Goal: Information Seeking & Learning: Learn about a topic

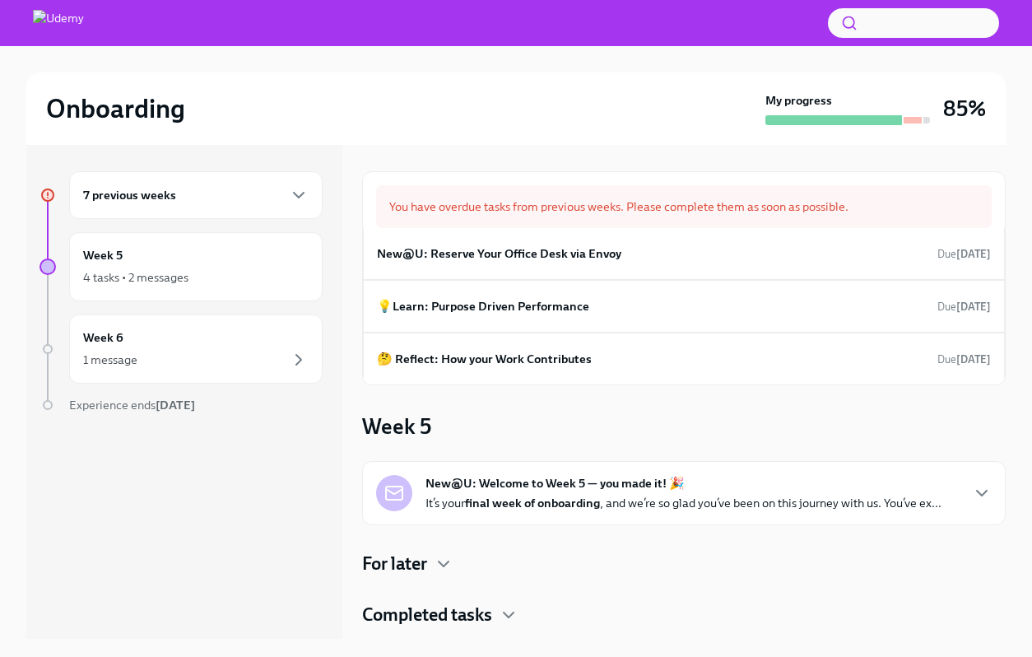
scroll to position [2, 0]
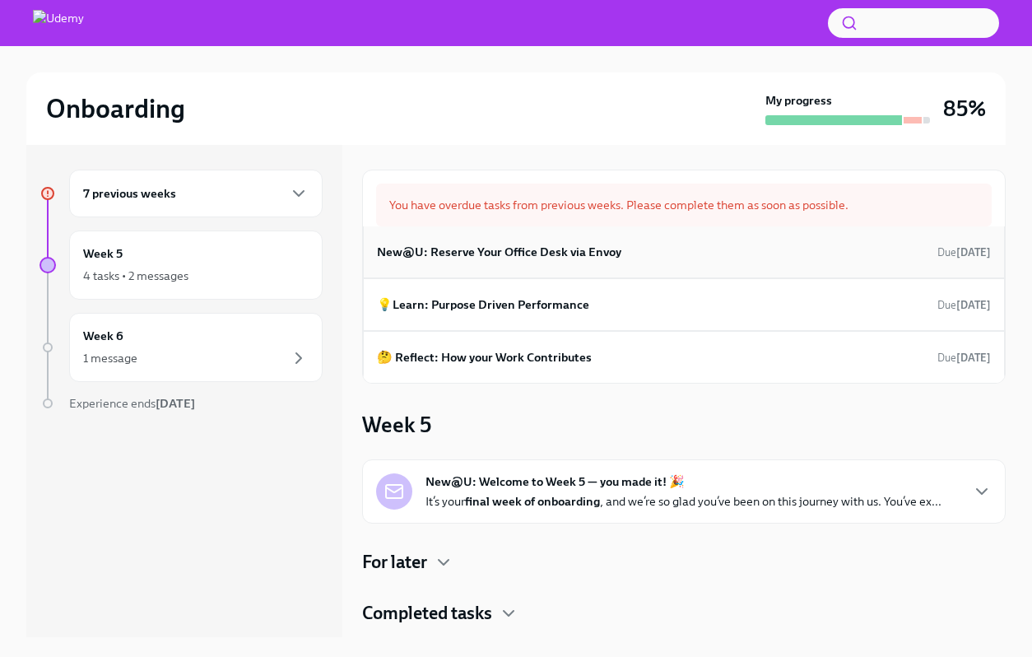
click at [631, 254] on div "New@U: Reserve Your Office Desk via Envoy Due [DATE]" at bounding box center [684, 252] width 614 height 25
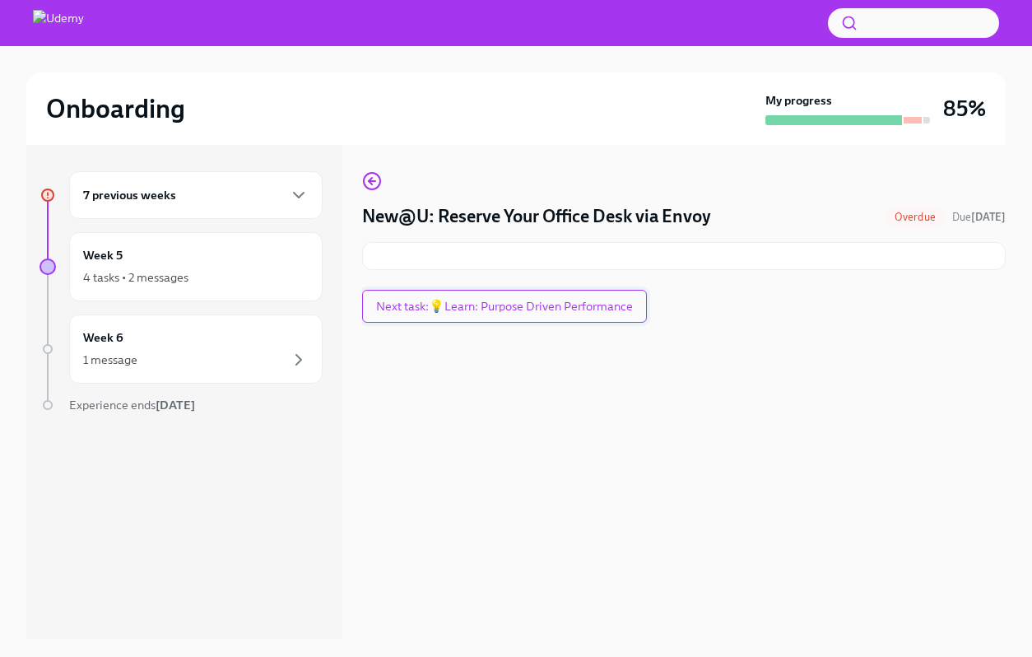
click at [610, 315] on button "Next task : 💡Learn: Purpose Driven Performance" at bounding box center [504, 306] width 285 height 33
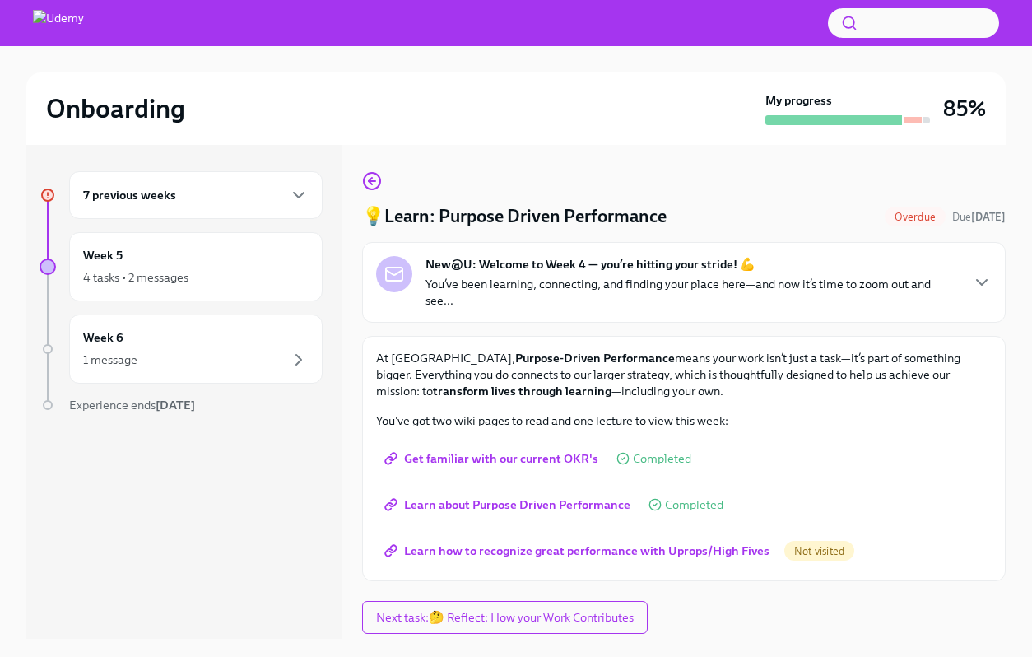
click at [719, 557] on span "Learn how to recognize great performance with Uprops/High Fives" at bounding box center [579, 551] width 382 height 16
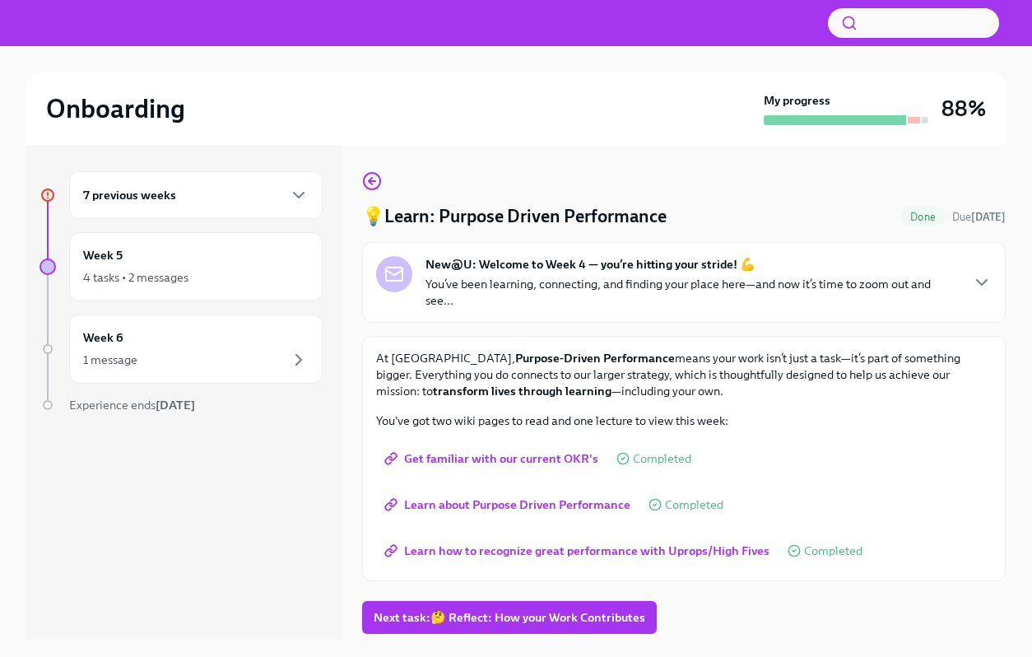
scroll to position [28, 0]
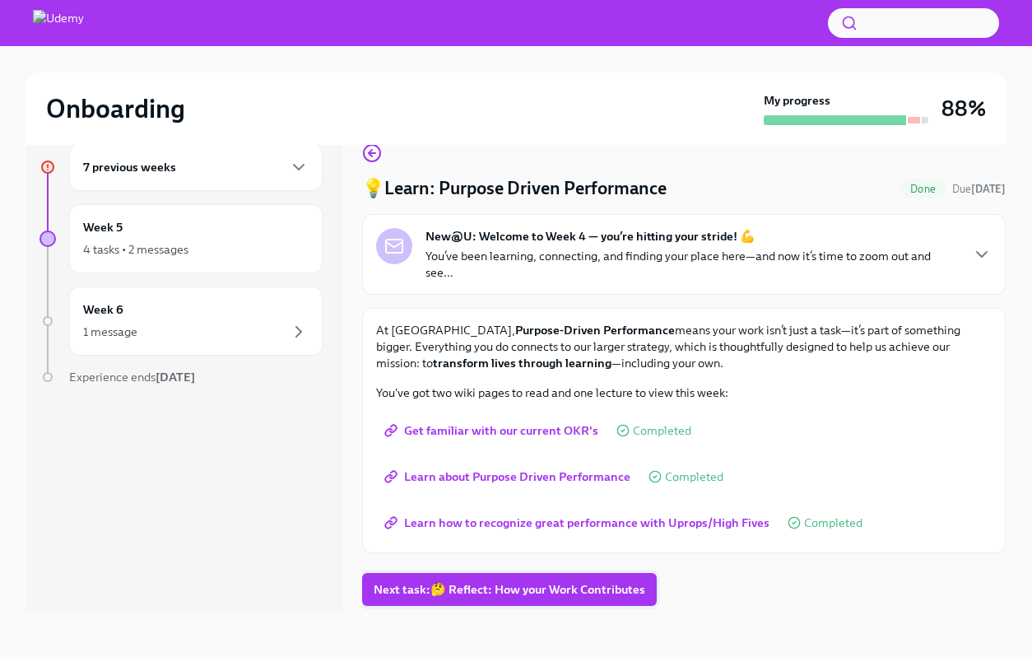
click at [608, 600] on button "Next task : 🤔 Reflect: How your Work Contributes" at bounding box center [509, 589] width 295 height 33
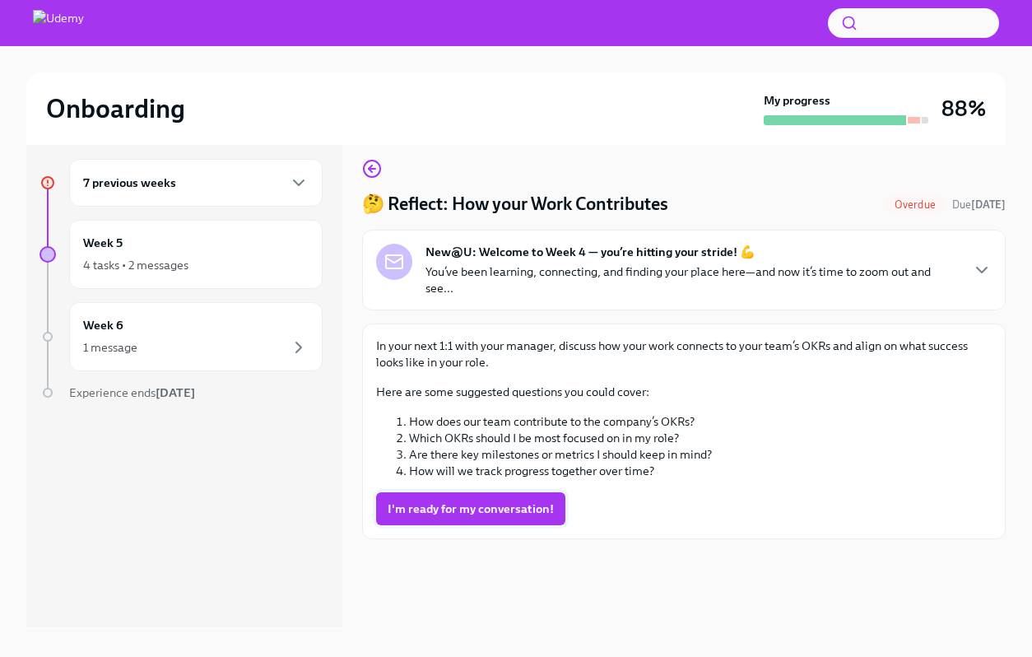
scroll to position [14, 0]
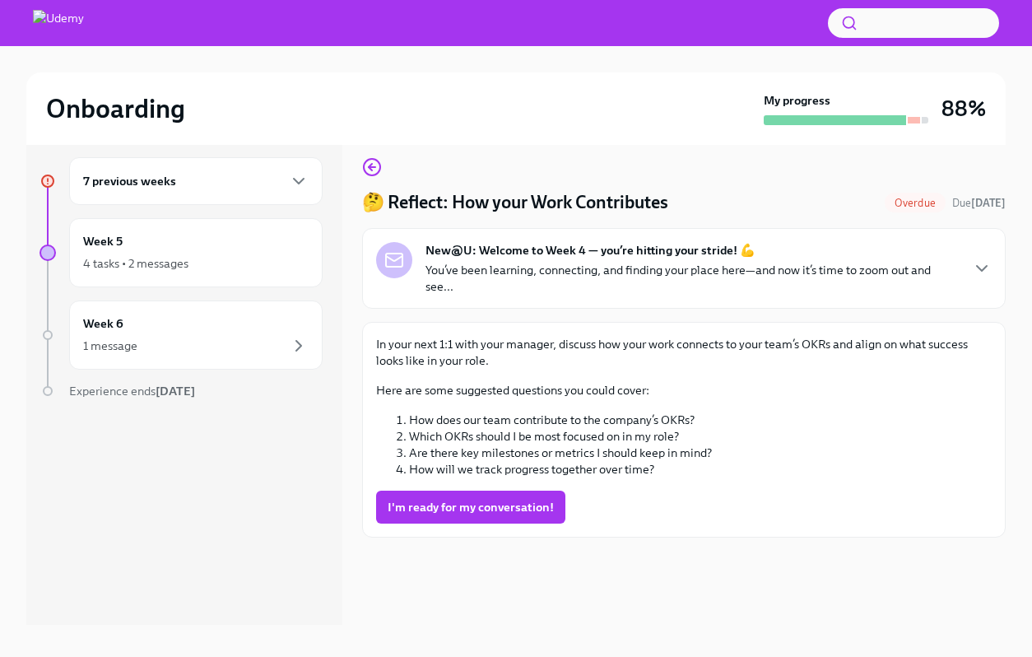
click at [489, 493] on button "I'm ready for my conversation!" at bounding box center [470, 507] width 189 height 33
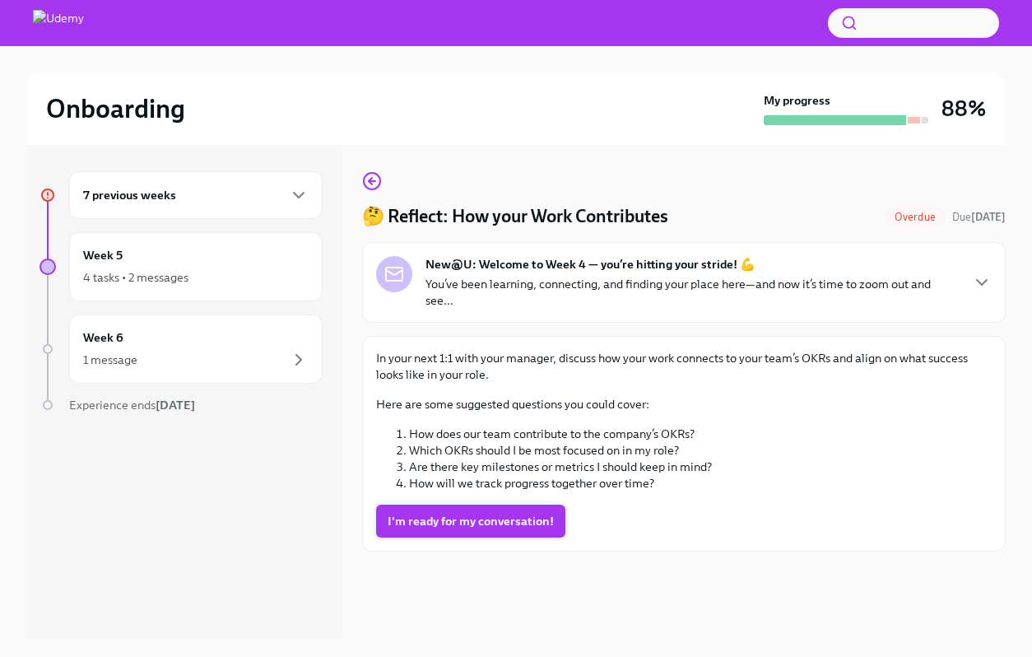
click at [417, 519] on span "I'm ready for my conversation!" at bounding box center [471, 521] width 166 height 16
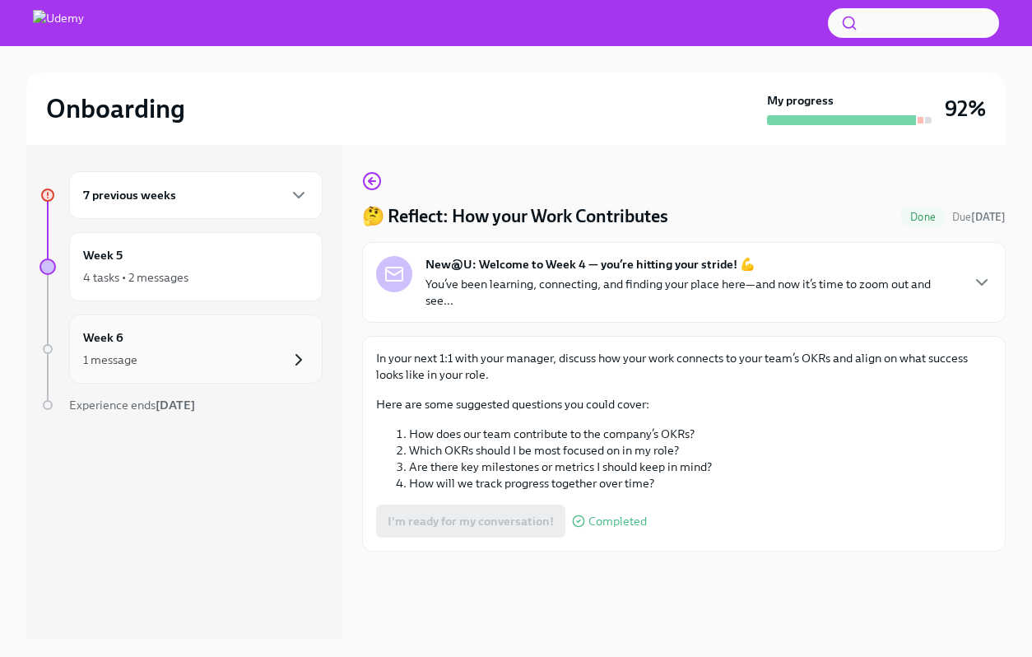
click at [299, 365] on icon "button" at bounding box center [299, 360] width 20 height 20
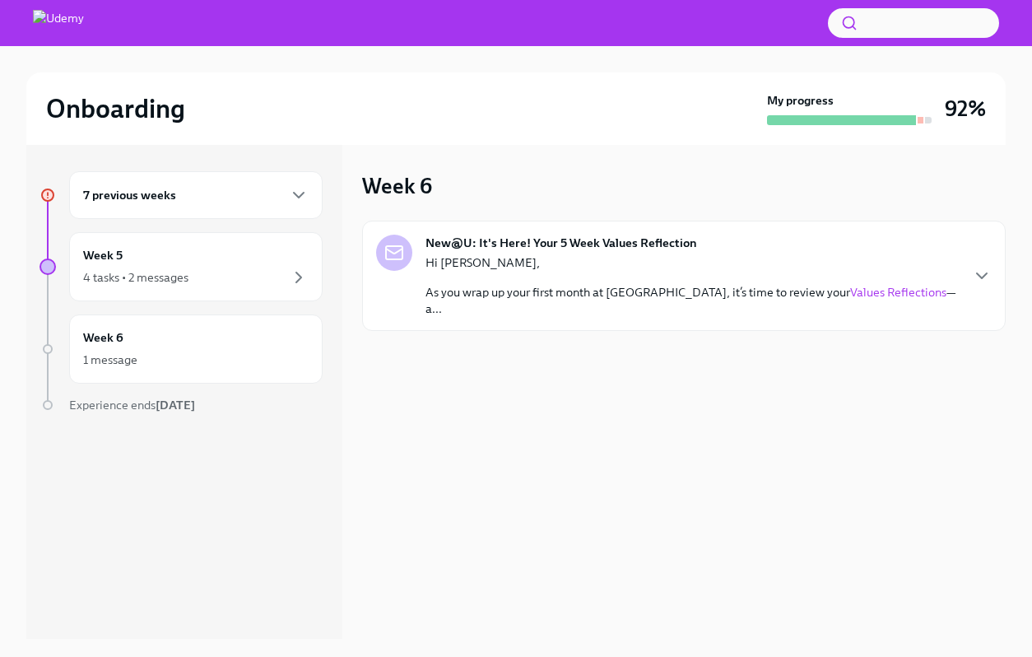
click at [851, 296] on link "Values Reflections" at bounding box center [899, 292] width 96 height 15
click at [299, 269] on icon "button" at bounding box center [299, 278] width 20 height 20
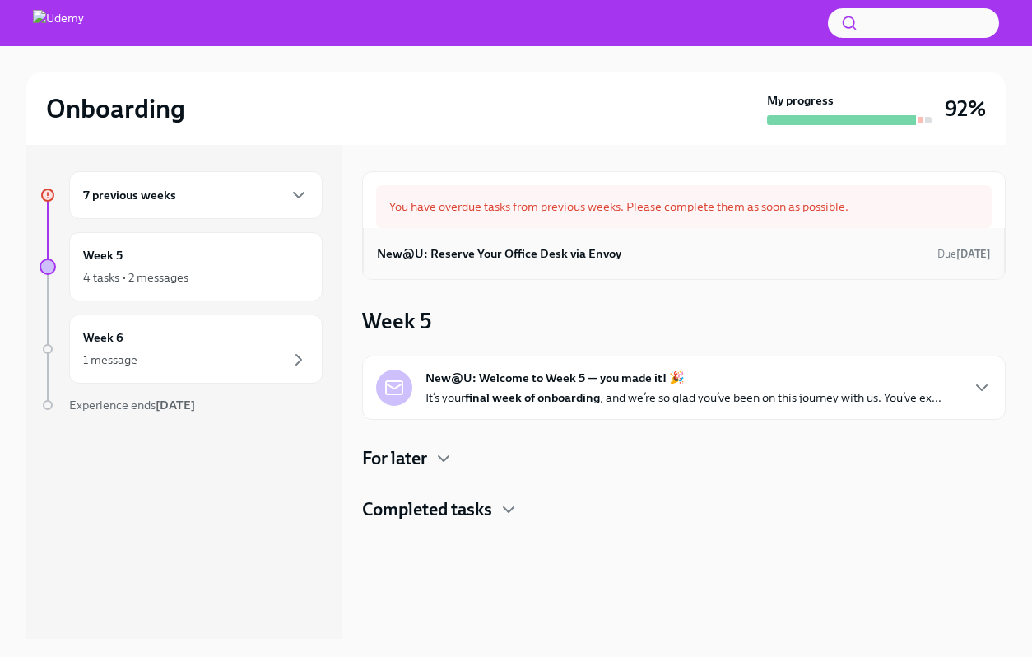
click at [487, 252] on h6 "New@U: Reserve Your Office Desk via Envoy" at bounding box center [499, 254] width 245 height 18
